Goal: Information Seeking & Learning: Learn about a topic

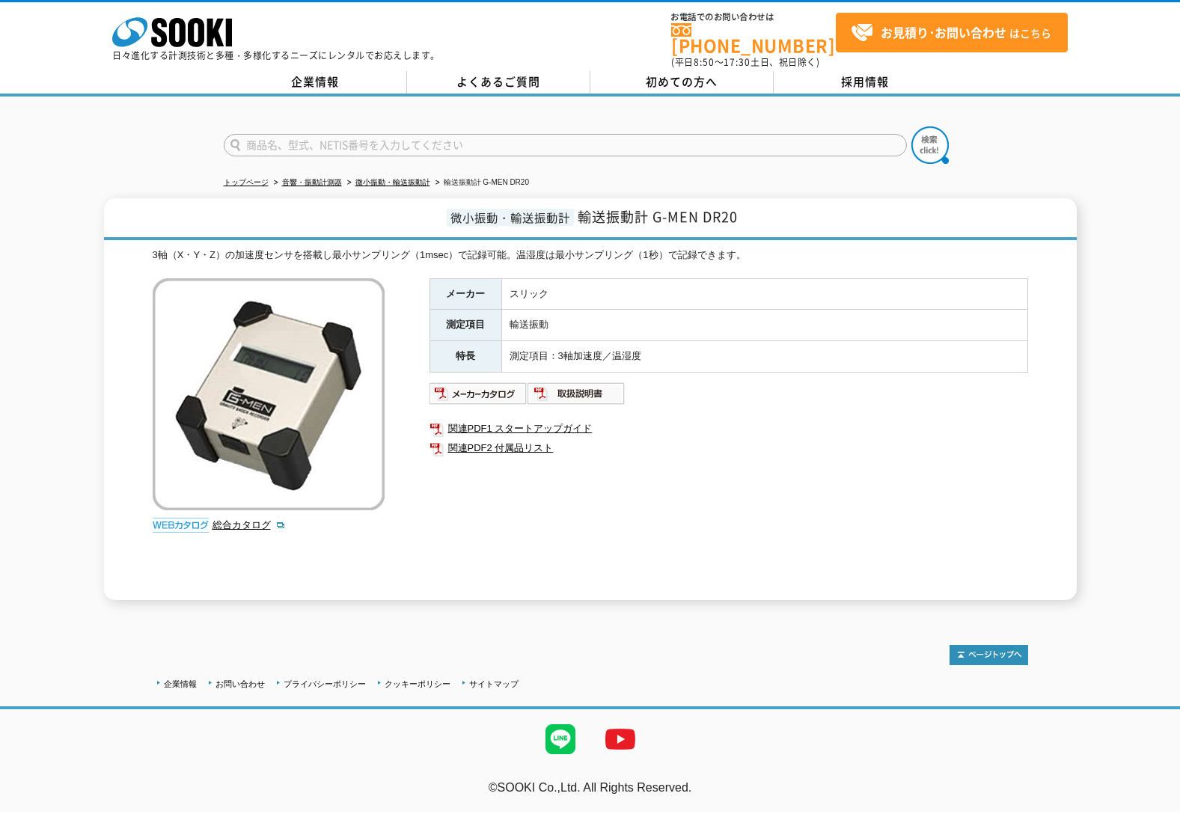
click at [681, 314] on td "輸送振動" at bounding box center [764, 325] width 526 height 31
click at [537, 134] on input "text" at bounding box center [565, 145] width 683 height 22
click at [273, 157] on div "G-MEN DR20" at bounding box center [366, 166] width 283 height 19
type input "G-MEN DR20"
click at [931, 134] on img at bounding box center [930, 144] width 37 height 37
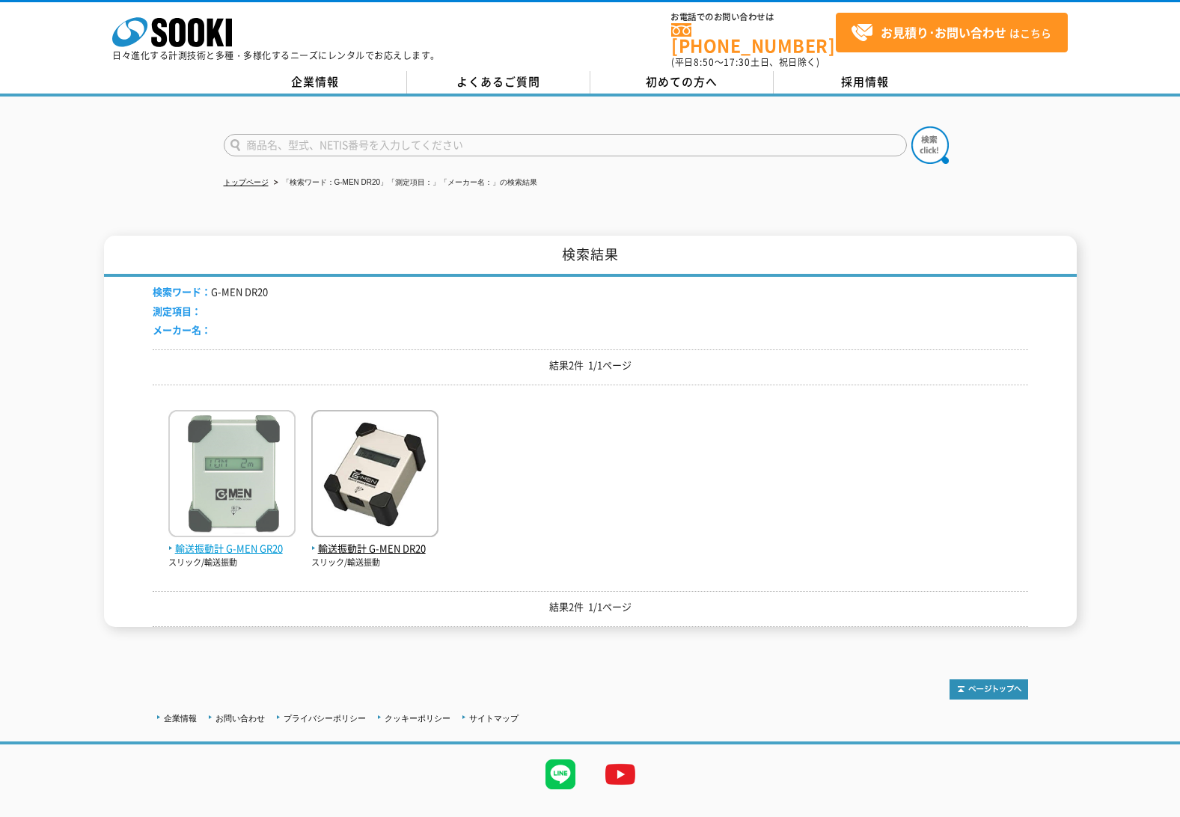
click at [225, 477] on img at bounding box center [231, 475] width 127 height 131
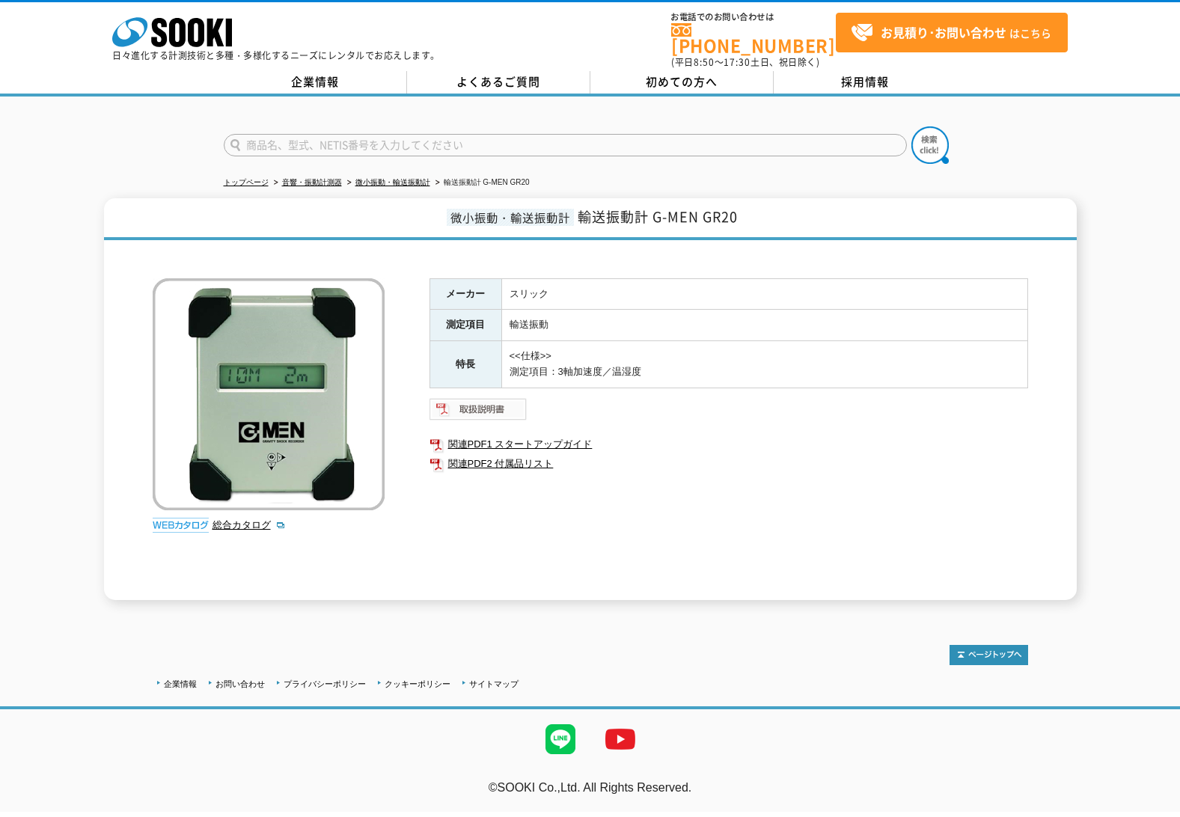
click at [481, 397] on img at bounding box center [479, 409] width 98 height 24
click at [412, 178] on link "微小振動・輸送振動計" at bounding box center [392, 182] width 75 height 8
